Goal: Navigation & Orientation: Find specific page/section

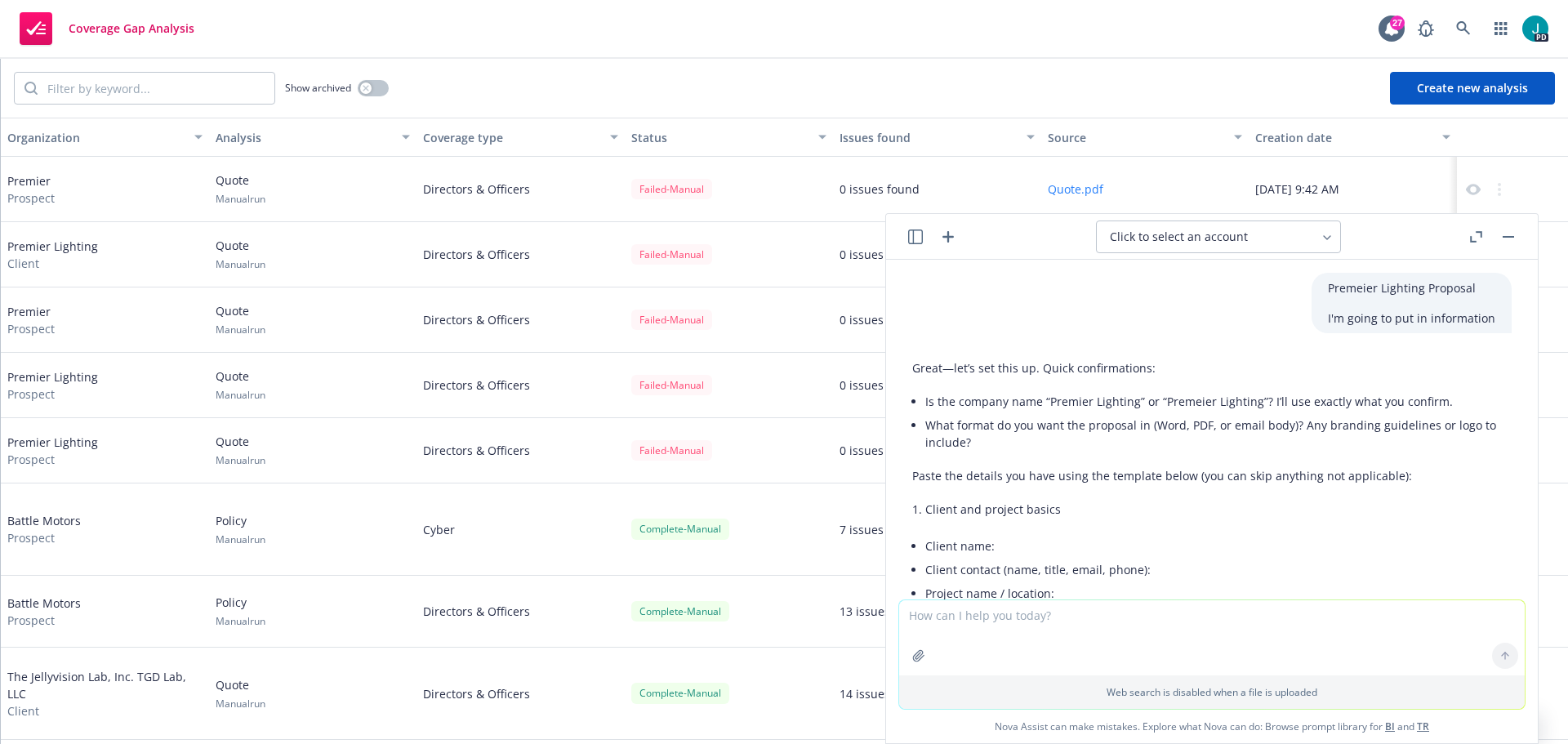
scroll to position [7345, 0]
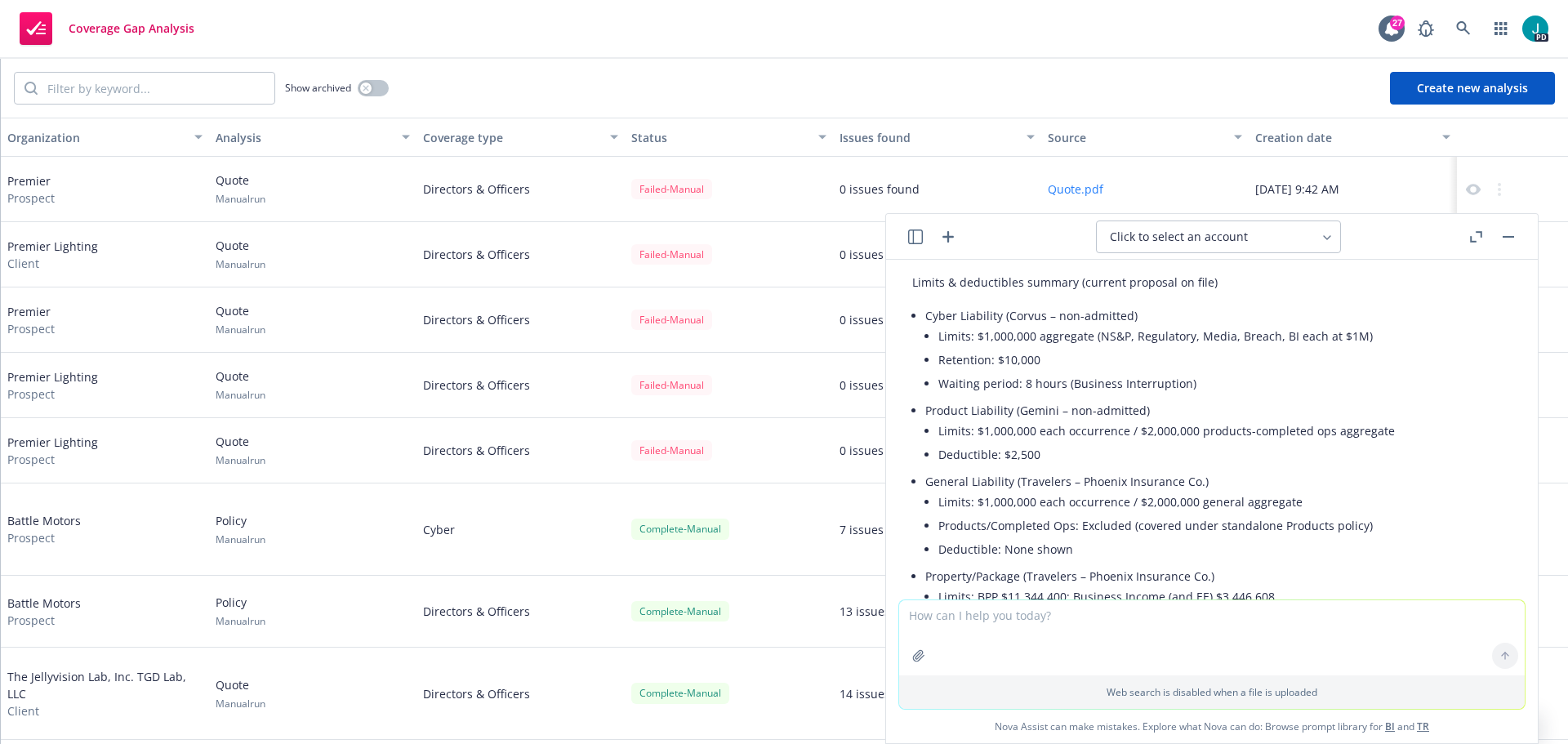
click at [1515, 239] on button "button" at bounding box center [1508, 237] width 20 height 20
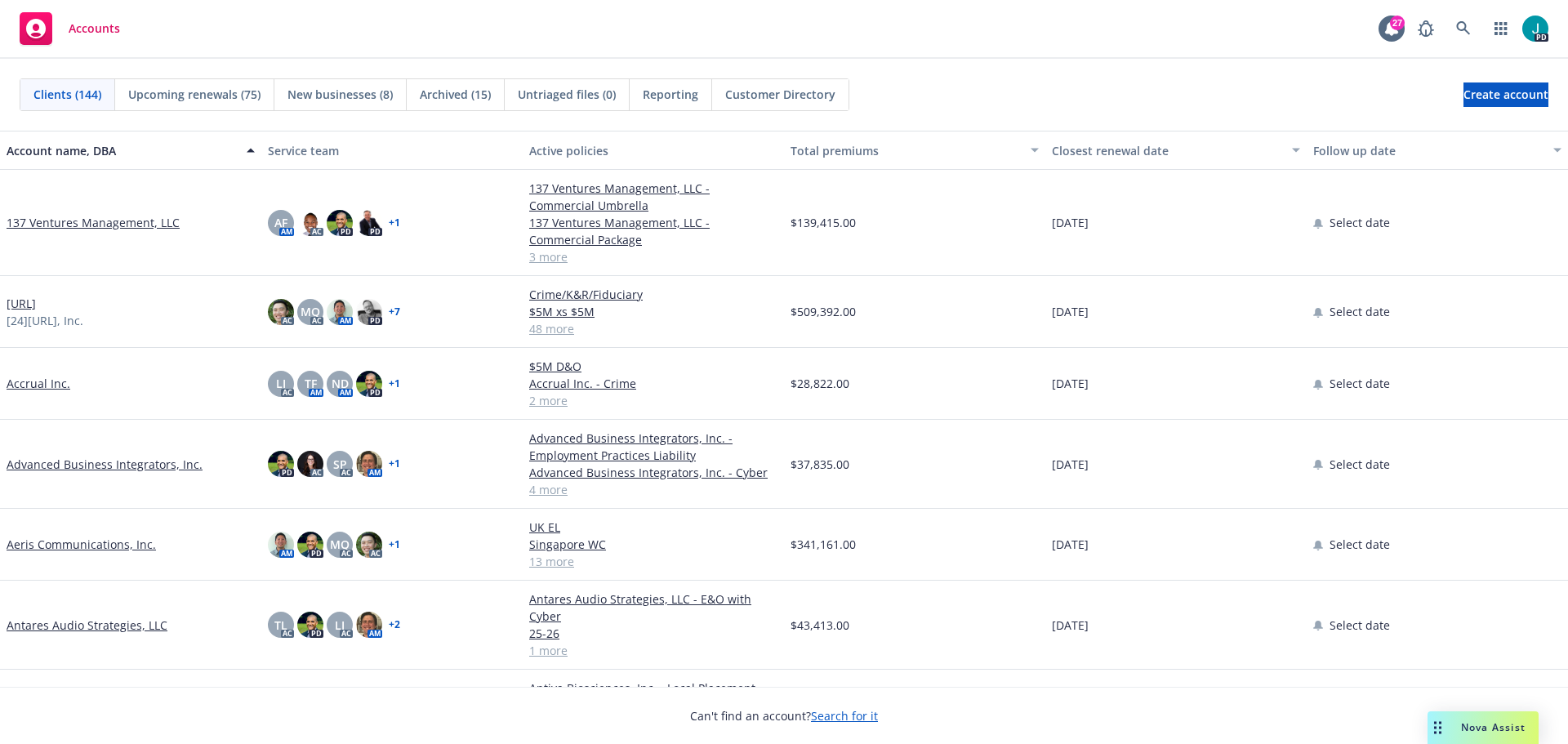
click at [279, 156] on div "Service team" at bounding box center [392, 151] width 249 height 18
click at [244, 158] on div "Account name, DBA" at bounding box center [131, 151] width 249 height 18
click at [178, 98] on span "Upcoming renewals (75)" at bounding box center [194, 95] width 133 height 18
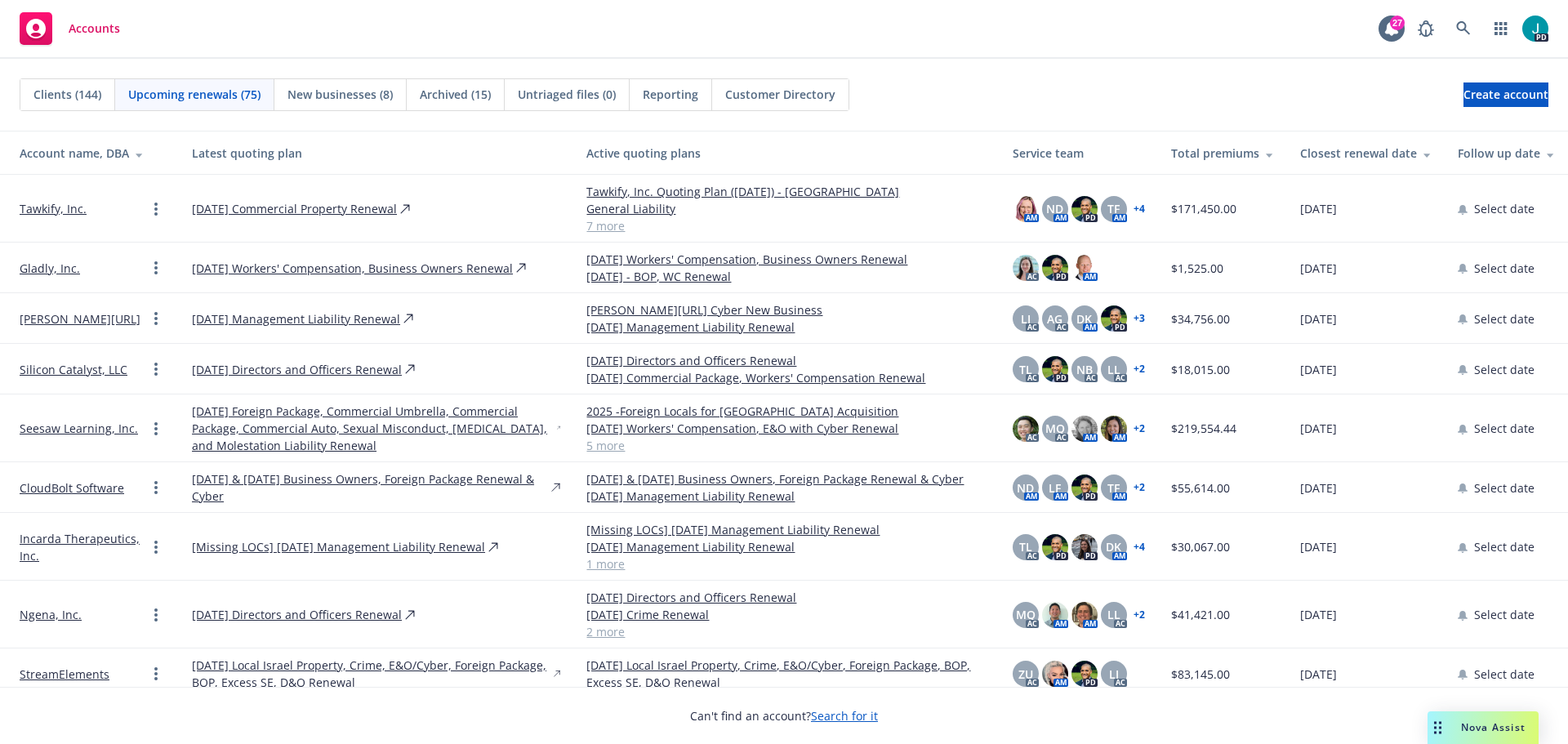
click at [1311, 150] on div "Closest renewal date" at bounding box center [1365, 153] width 132 height 18
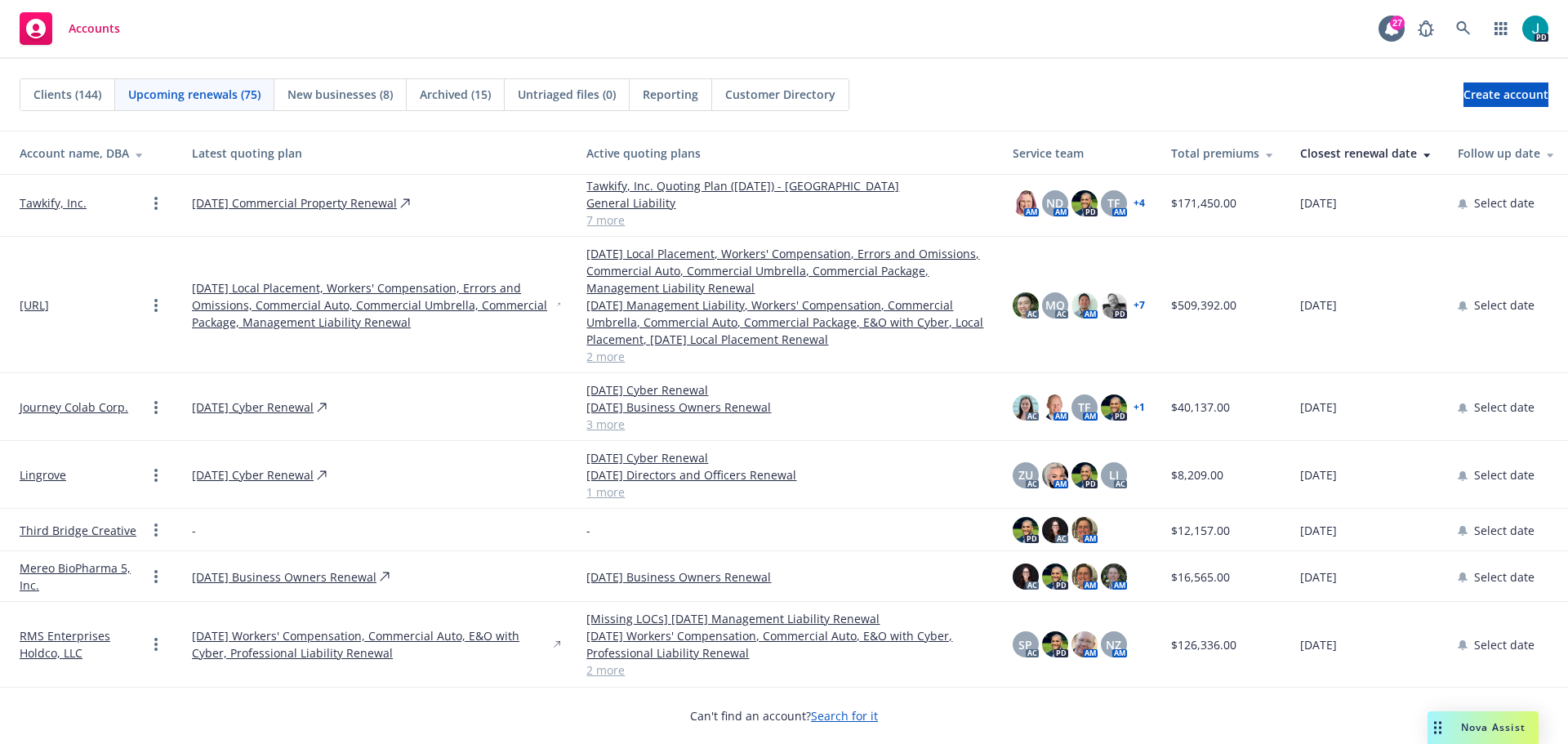
scroll to position [3129, 0]
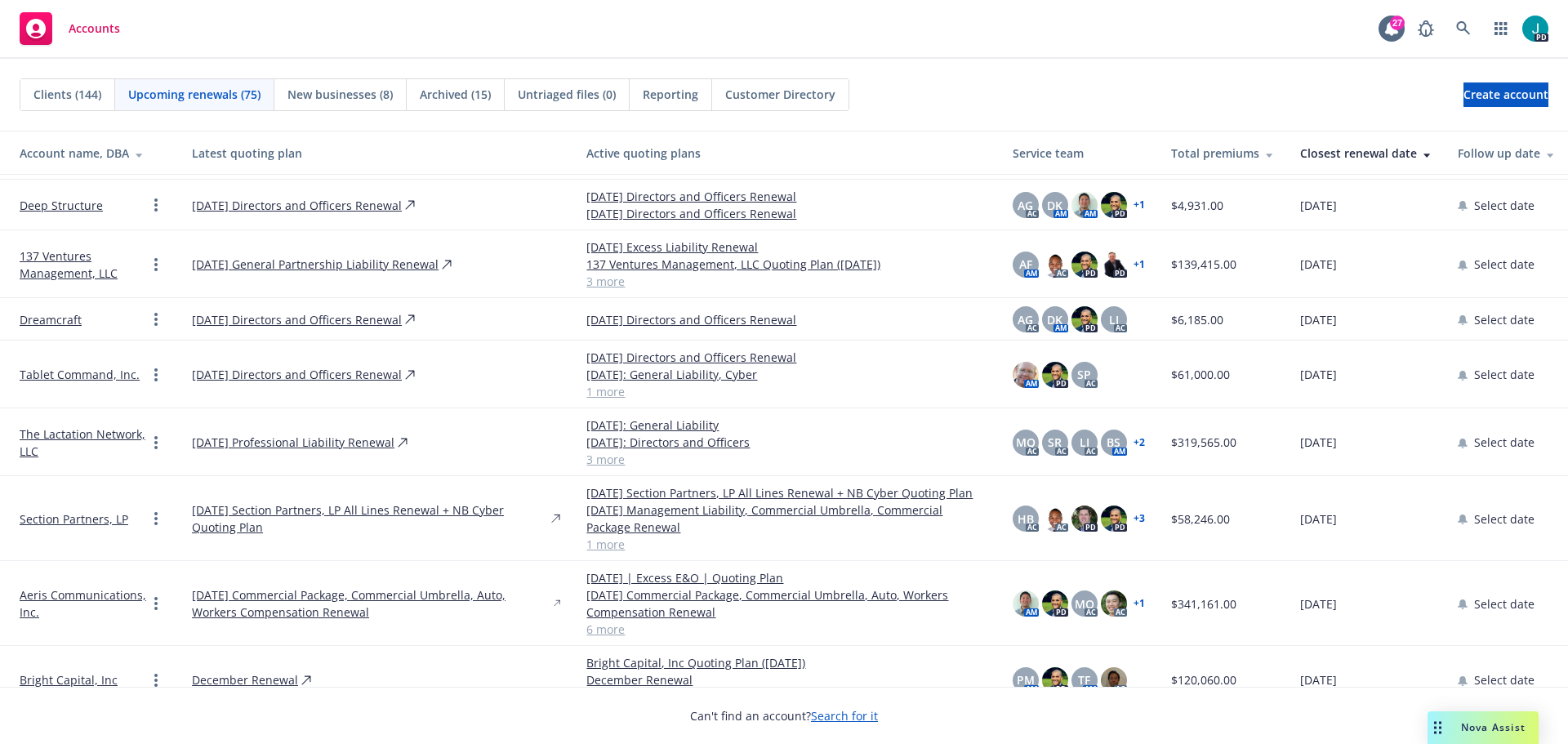
click at [60, 98] on span "Clients (144)" at bounding box center [66, 95] width 67 height 18
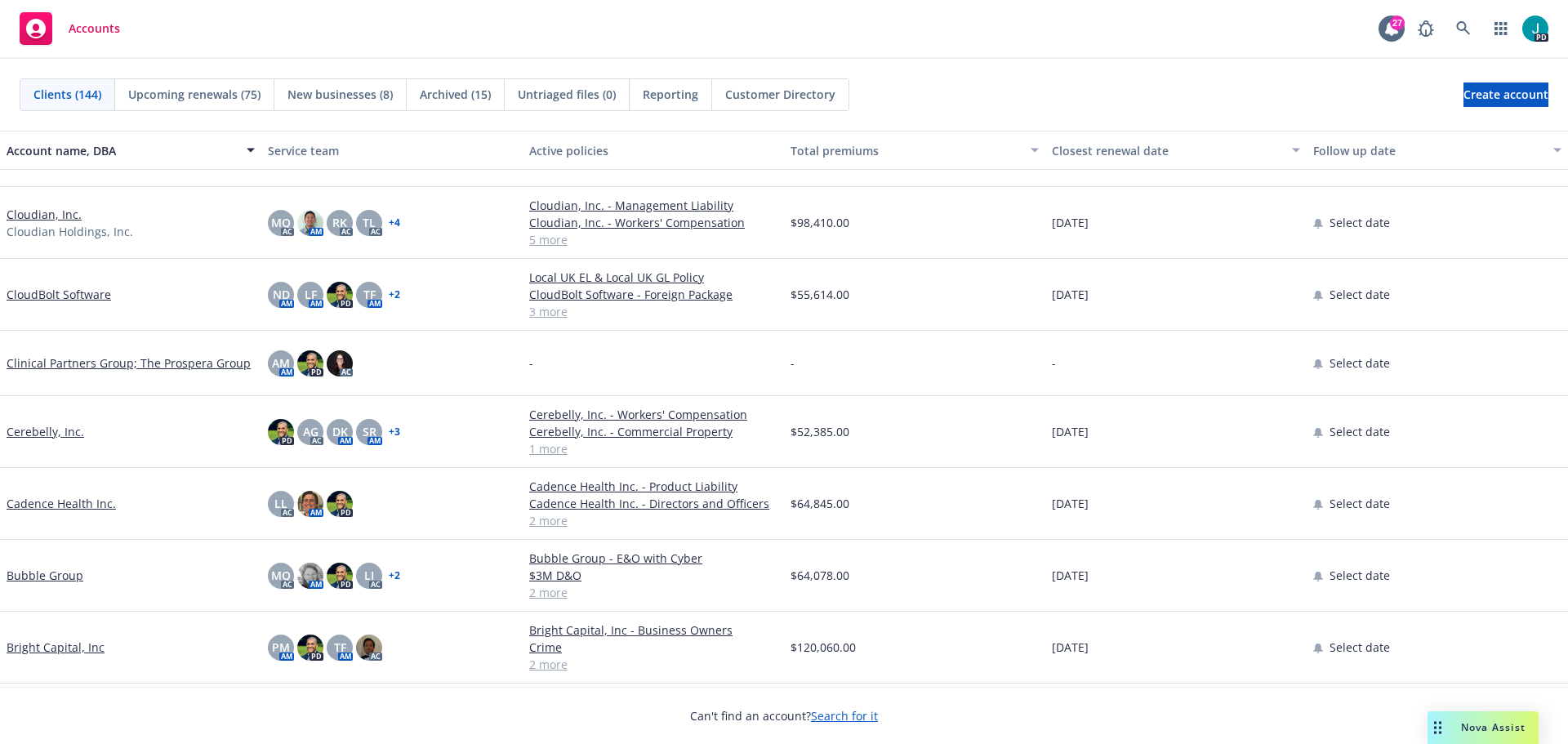
scroll to position [7959, 0]
